Goal: Task Accomplishment & Management: Complete application form

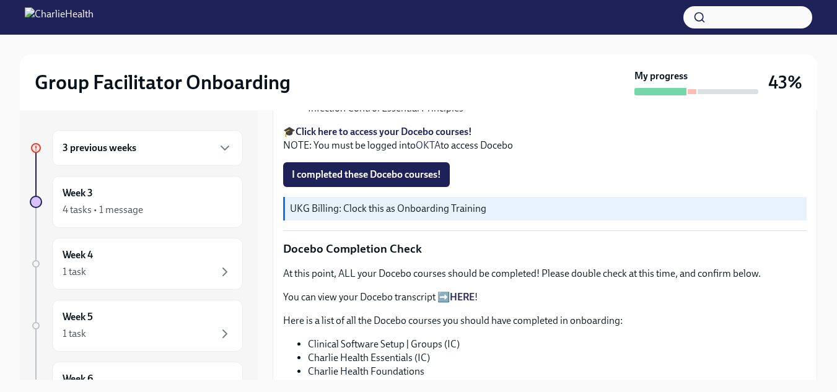
scroll to position [992, 0]
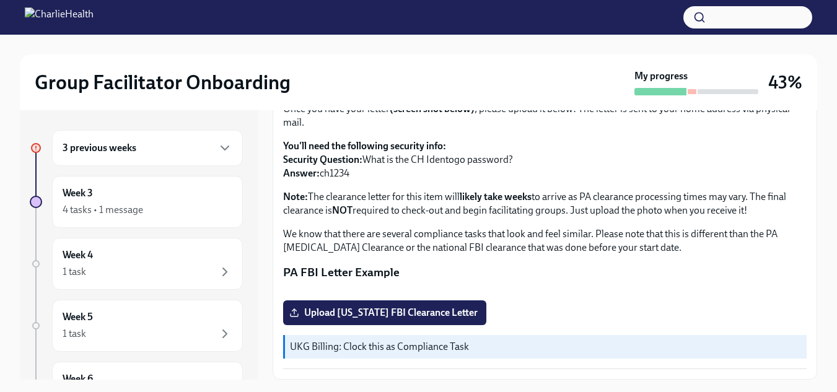
scroll to position [300, 0]
click at [337, 320] on label "Upload [US_STATE] FBI Clearance Letter" at bounding box center [384, 313] width 203 height 25
click at [0, 0] on input "Upload [US_STATE] FBI Clearance Letter" at bounding box center [0, 0] width 0 height 0
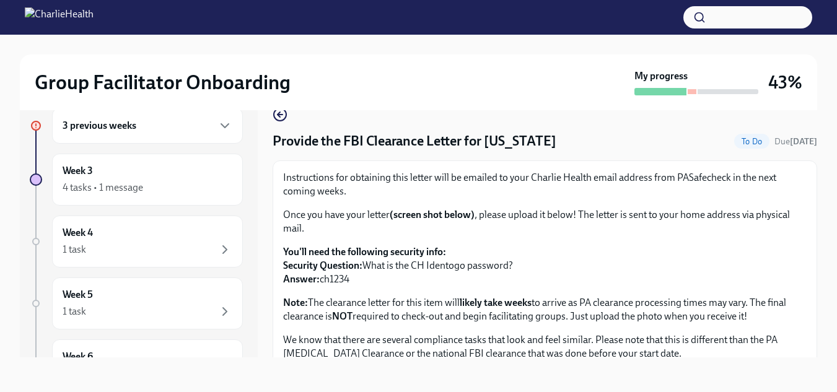
scroll to position [0, 0]
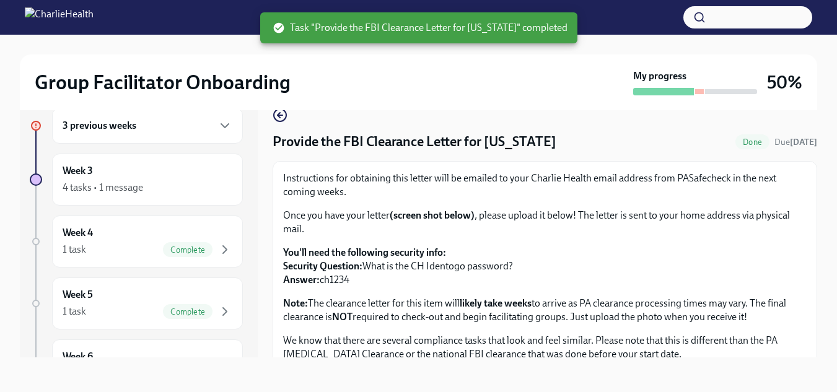
click at [117, 132] on h6 "3 previous weeks" at bounding box center [100, 126] width 74 height 14
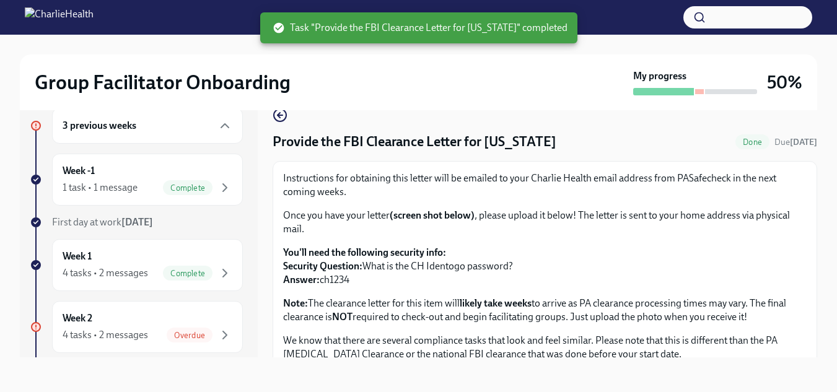
click at [113, 126] on h6 "3 previous weeks" at bounding box center [100, 126] width 74 height 14
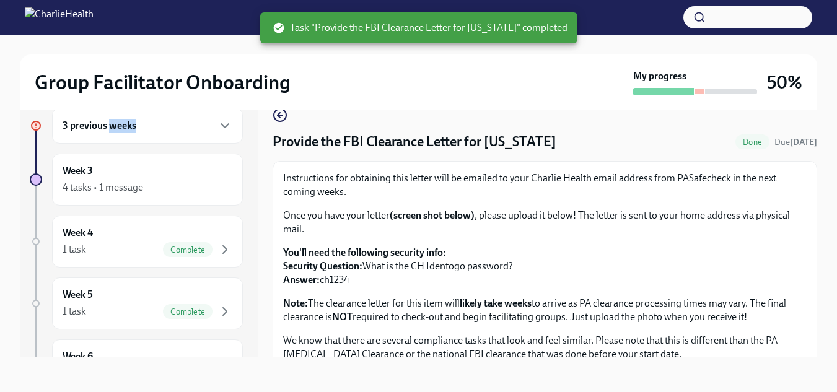
click at [113, 126] on h6 "3 previous weeks" at bounding box center [100, 126] width 74 height 14
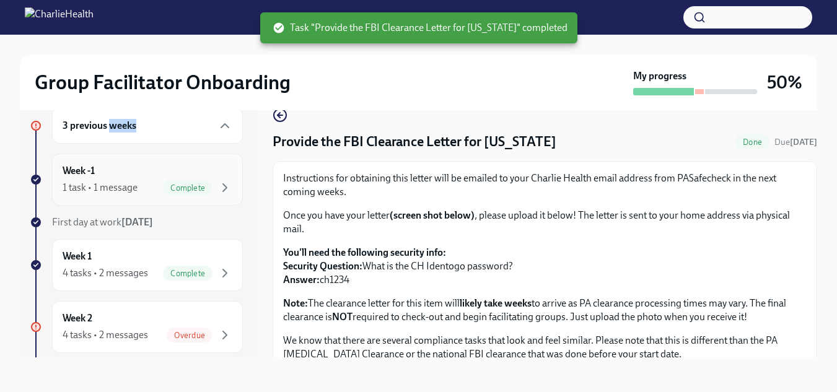
scroll to position [62, 0]
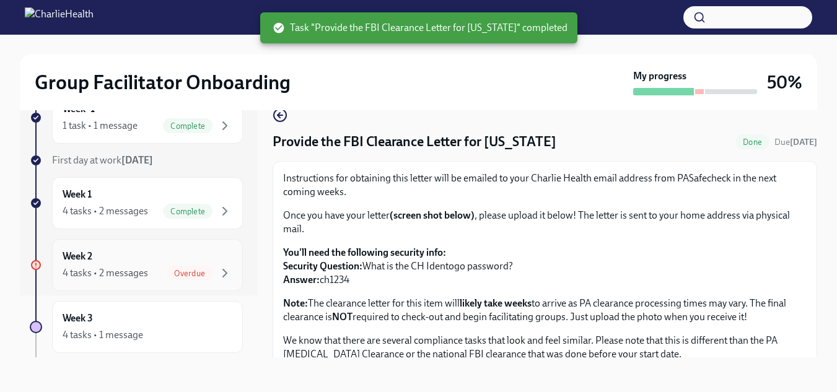
click at [104, 273] on div "4 tasks • 2 messages" at bounding box center [106, 274] width 86 height 14
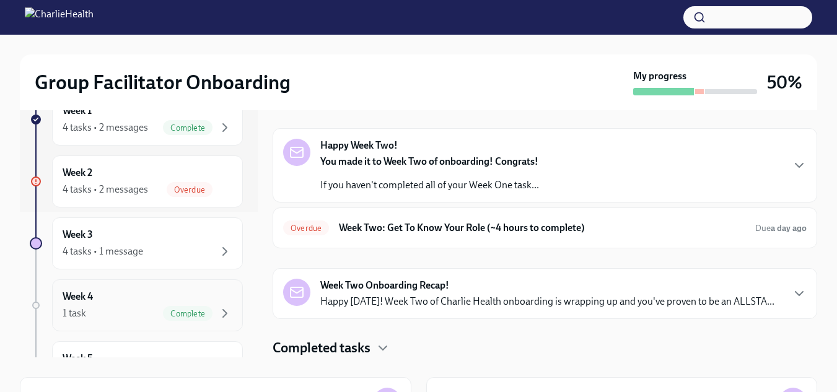
scroll to position [124, 0]
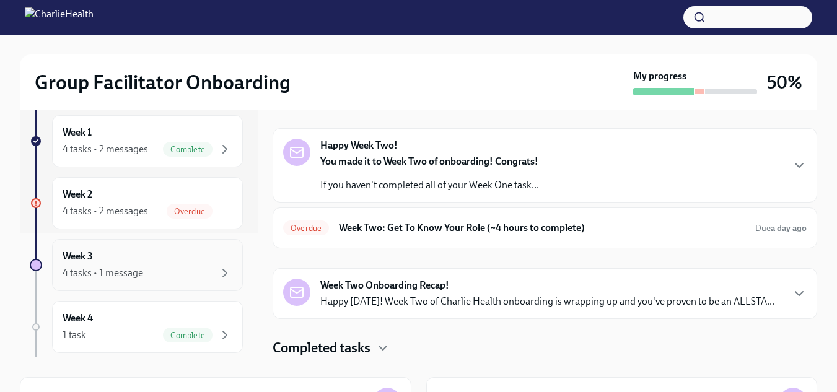
click at [106, 270] on div "4 tasks • 1 message" at bounding box center [103, 274] width 81 height 14
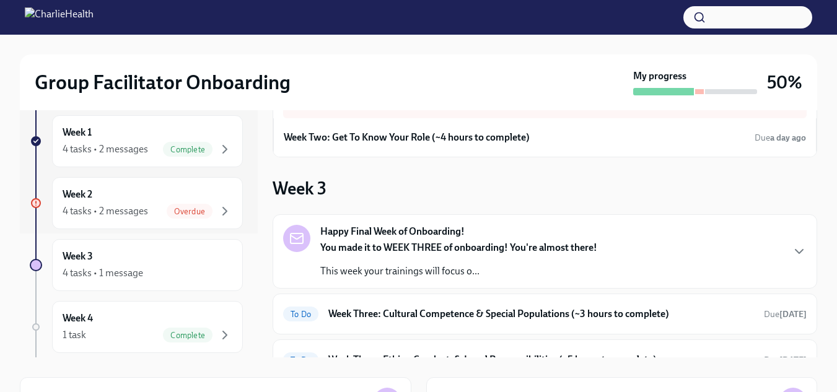
scroll to position [17, 0]
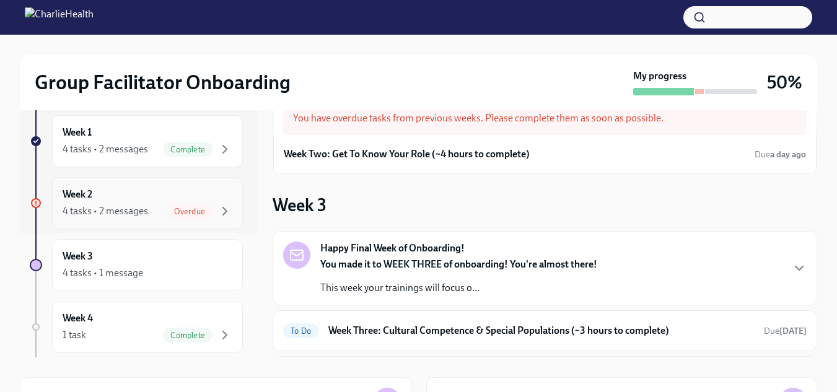
click at [71, 197] on h6 "Week 2" at bounding box center [78, 195] width 30 height 14
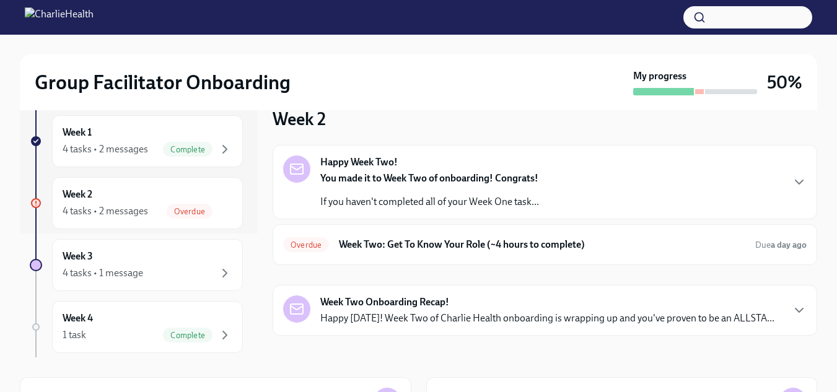
scroll to position [17, 0]
